Goal: Task Accomplishment & Management: Manage account settings

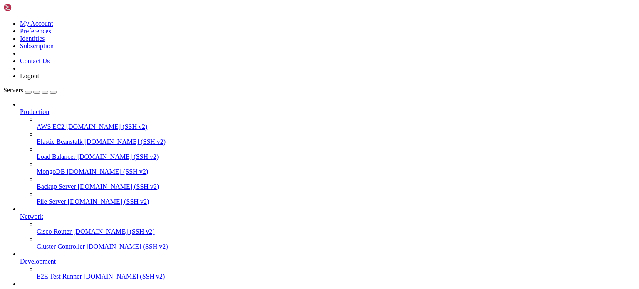
scroll to position [46, 0]
click at [65, 288] on span "Dipper Automation" at bounding box center [46, 291] width 52 height 7
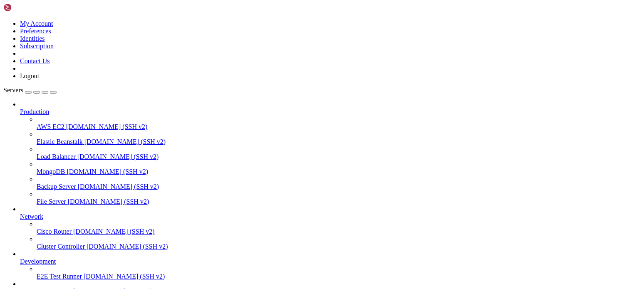
type input "/root"
drag, startPoint x: 65, startPoint y: 526, endPoint x: 11, endPoint y: 529, distance: 54.2
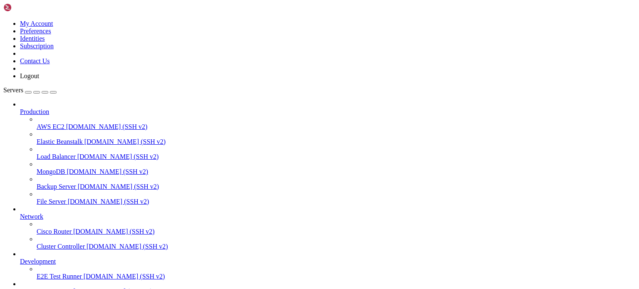
drag, startPoint x: 86, startPoint y: 660, endPoint x: 72, endPoint y: 681, distance: 26.1
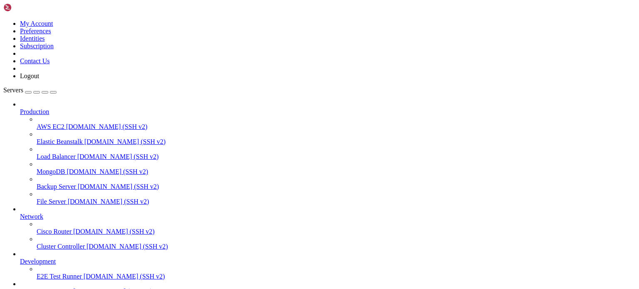
drag, startPoint x: 68, startPoint y: 620, endPoint x: 10, endPoint y: 620, distance: 57.4
copy x-row "SecureNatHostGet"
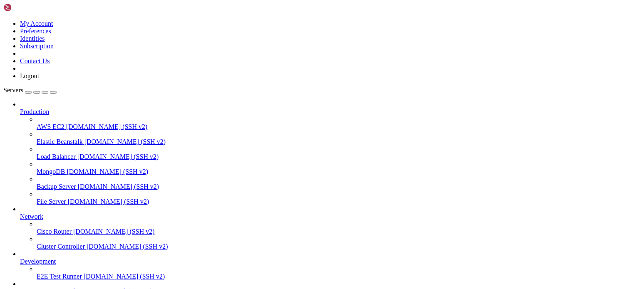
drag, startPoint x: 97, startPoint y: 683, endPoint x: 64, endPoint y: 686, distance: 33.8
drag, startPoint x: 64, startPoint y: 686, endPoint x: 175, endPoint y: 714, distance: 115.1
drag, startPoint x: 114, startPoint y: 685, endPoint x: 50, endPoint y: 685, distance: 64.5
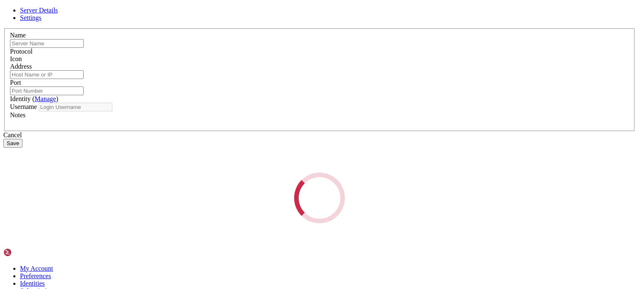
type input "Dipper Automation"
type input "[TECHNICAL_ID]"
type input "21"
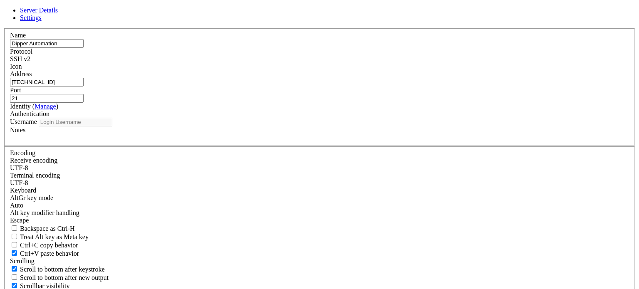
type input "root"
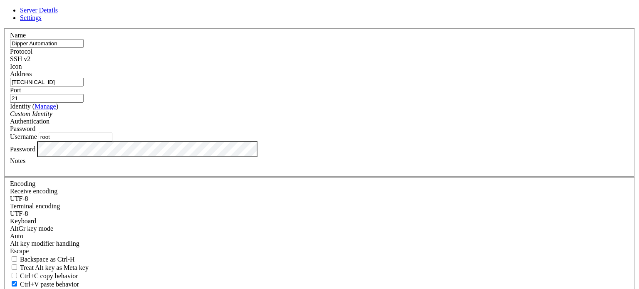
click at [84, 87] on input "[TECHNICAL_ID]" at bounding box center [47, 82] width 74 height 9
click at [84, 96] on input "21" at bounding box center [47, 98] width 74 height 9
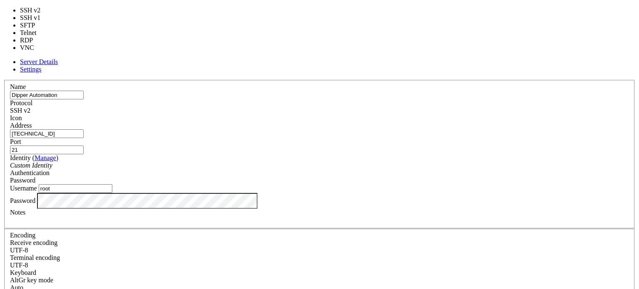
click at [350, 107] on div "SSH v2" at bounding box center [319, 110] width 619 height 7
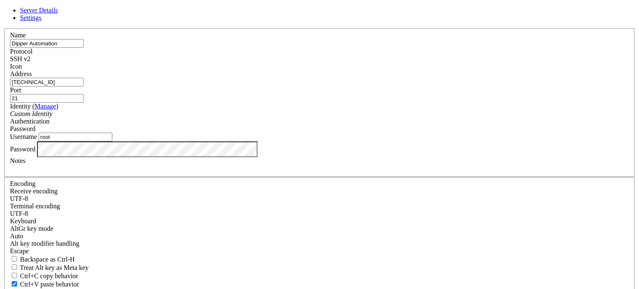
click at [84, 95] on input "21" at bounding box center [47, 98] width 74 height 9
click at [84, 87] on input "[TECHNICAL_ID]" at bounding box center [47, 82] width 74 height 9
drag, startPoint x: 288, startPoint y: 95, endPoint x: 95, endPoint y: 93, distance: 193.4
click at [95, 93] on div "Server Details Settings Name Dipper Automation Protocol SSH v2 Icon" at bounding box center [319, 179] width 632 height 344
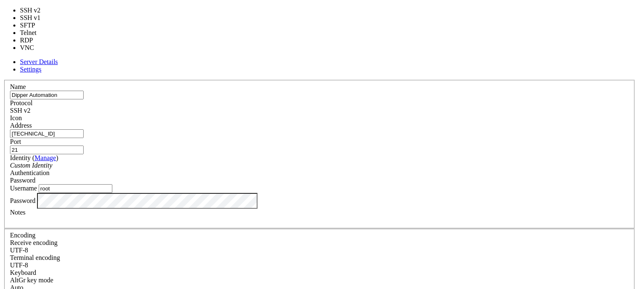
drag, startPoint x: 368, startPoint y: 66, endPoint x: 365, endPoint y: 56, distance: 10.4
click at [365, 99] on div "Protocol SSH v2" at bounding box center [319, 106] width 619 height 15
click at [364, 107] on div "SSH v2" at bounding box center [319, 110] width 619 height 7
type input "22"
click at [30, 107] on span "SSH v1" at bounding box center [20, 110] width 20 height 7
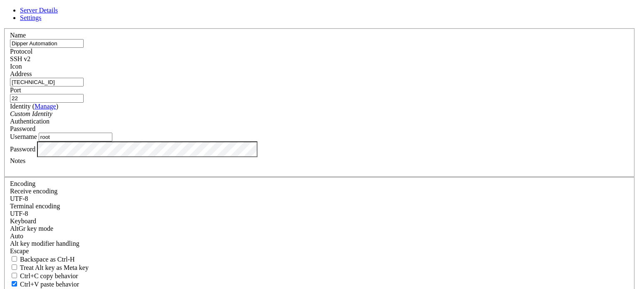
click at [84, 87] on input "[TECHNICAL_ID]" at bounding box center [47, 82] width 74 height 9
type input "1"
type input "[TECHNICAL_ID]"
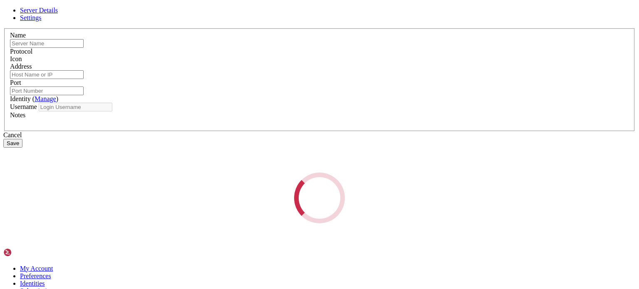
type input "Dipper Automation"
type input "[TECHNICAL_ID]"
type input "22"
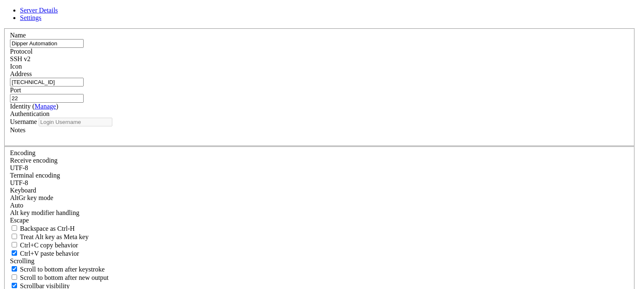
type input "root"
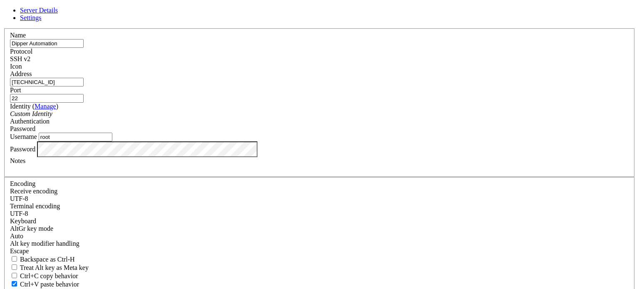
click at [112, 141] on input "root" at bounding box center [76, 137] width 74 height 9
click at [75, 186] on div "Server Details Settings Name Dipper Automation Protocol SSH v2 Icon" at bounding box center [319, 179] width 632 height 344
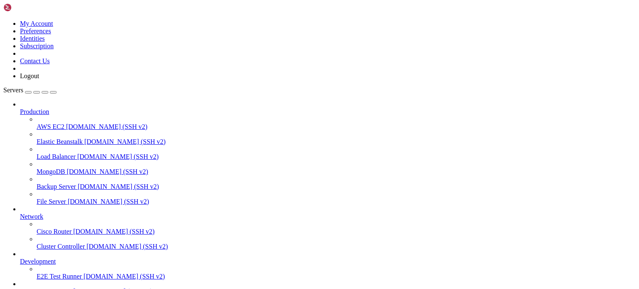
click at [55, 288] on span "Dipper Automation" at bounding box center [46, 291] width 52 height 7
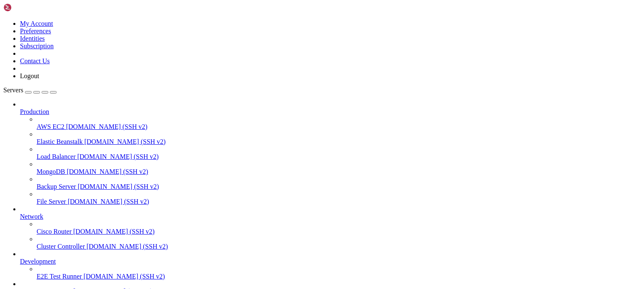
scroll to position [0, 0]
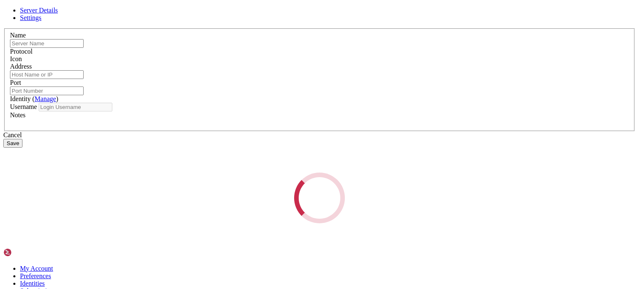
type input "Dipper Automation"
type input "[TECHNICAL_ID]"
type input "22"
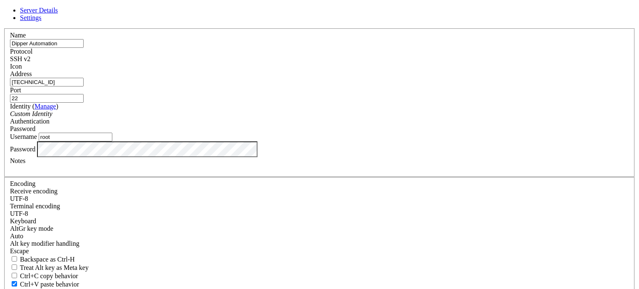
drag, startPoint x: 251, startPoint y: 152, endPoint x: 201, endPoint y: 163, distance: 51.2
click at [201, 163] on div "Name Dipper Automation Protocol SSH v2 Icon Address [TECHNICAL_ID] ( Manage" at bounding box center [319, 181] width 632 height 306
type input "user1"
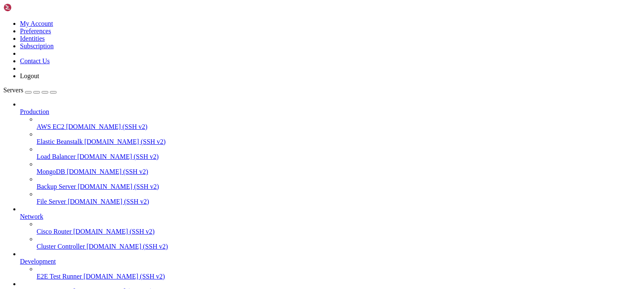
click at [53, 288] on span "Dipper Automation" at bounding box center [46, 291] width 52 height 7
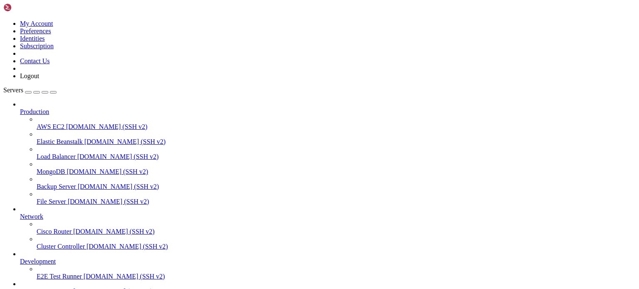
click at [3, 20] on link at bounding box center [3, 20] width 0 height 0
click at [73, 288] on span "[TECHNICAL_ID] (SSH v2)" at bounding box center [112, 291] width 79 height 7
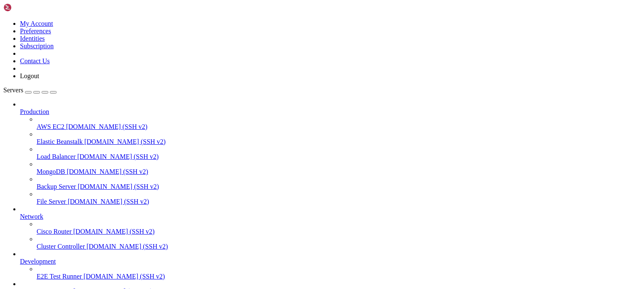
click at [73, 288] on span "[TECHNICAL_ID] (SSH v2)" at bounding box center [112, 291] width 79 height 7
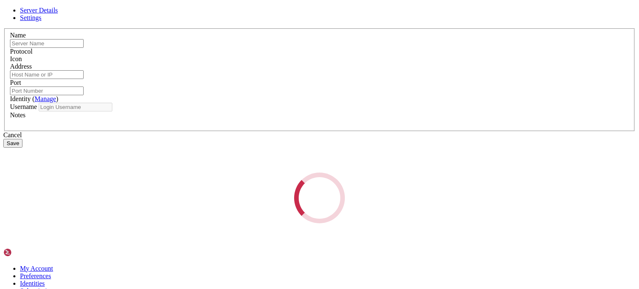
type input "Dipper Automation"
type input "[TECHNICAL_ID]"
type input "22"
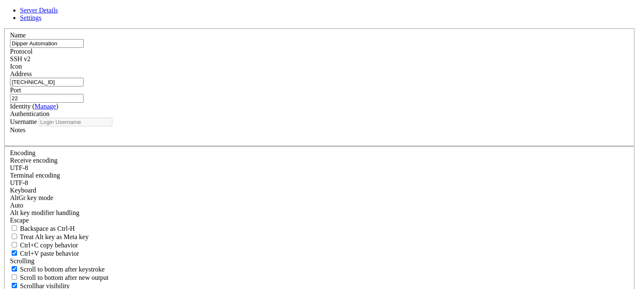
type input "user1"
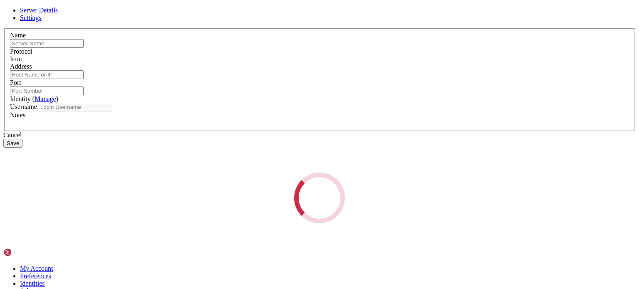
type input "Dipper Automation"
type input "[TECHNICAL_ID]"
type input "22"
type input "user1"
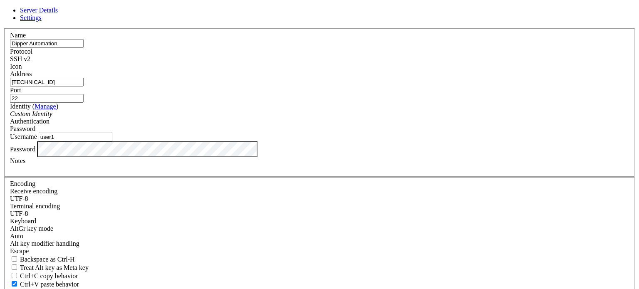
drag, startPoint x: 260, startPoint y: 95, endPoint x: 126, endPoint y: 111, distance: 134.0
click at [126, 111] on div "Server Details Settings Name Dipper Automation Protocol SSH v2 Icon" at bounding box center [319, 179] width 632 height 344
type input "[DOMAIN_NAME]"
drag, startPoint x: 247, startPoint y: 164, endPoint x: 115, endPoint y: 164, distance: 132.2
click at [115, 164] on div "Server Details Settings Name Dipper Automation Protocol SSH v2 Icon" at bounding box center [319, 179] width 632 height 344
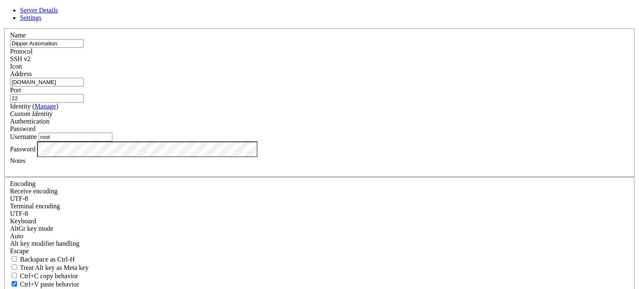
type input "root"
click at [56, 203] on div "Server Details Settings Name Dipper Automation Protocol SSH v2 Icon" at bounding box center [319, 179] width 632 height 344
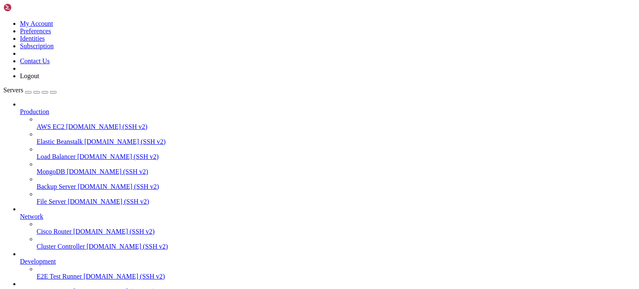
click at [53, 288] on span "Dipper Automation" at bounding box center [46, 291] width 52 height 7
